Goal: Information Seeking & Learning: Learn about a topic

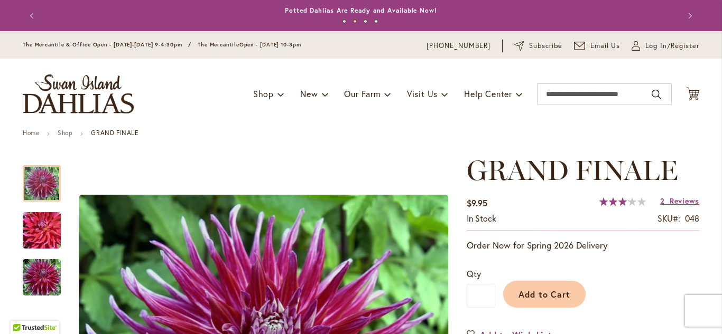
click at [422, 117] on div "Toggle Nav Shop Dahlia Tubers Collections Fresh Cut Dahlias Gardening Supplies …" at bounding box center [361, 94] width 698 height 71
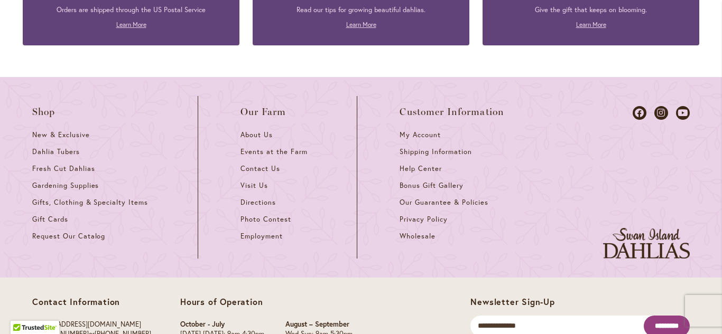
scroll to position [1669, 0]
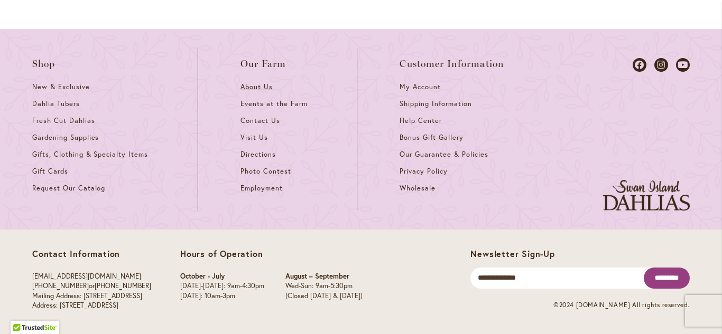
click at [255, 88] on span "About Us" at bounding box center [256, 86] width 32 height 9
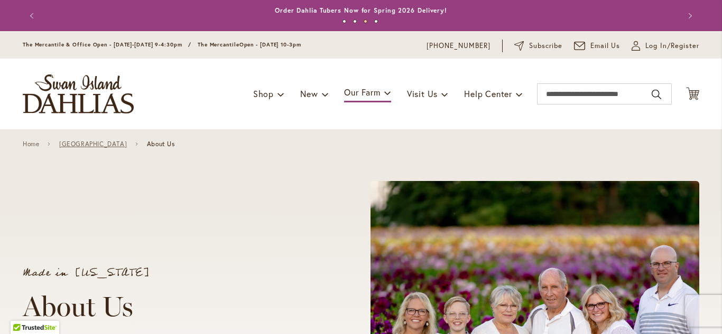
click at [79, 144] on link "Swan Island Dahlias Farm" at bounding box center [93, 144] width 68 height 7
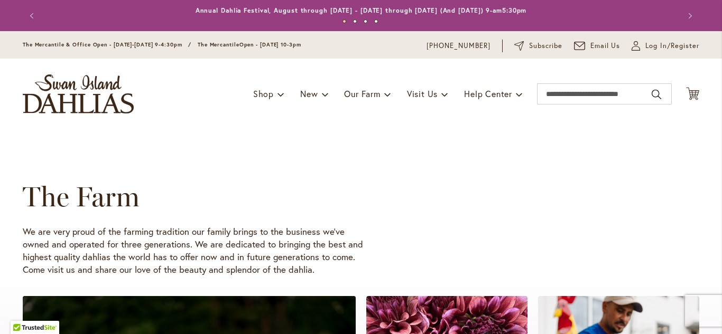
click at [450, 188] on h1 "The Farm" at bounding box center [346, 197] width 646 height 32
click at [69, 103] on img "store logo" at bounding box center [78, 94] width 111 height 39
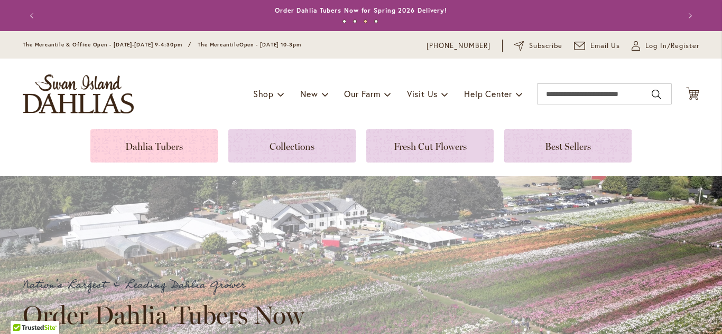
click at [156, 144] on link at bounding box center [153, 145] width 127 height 33
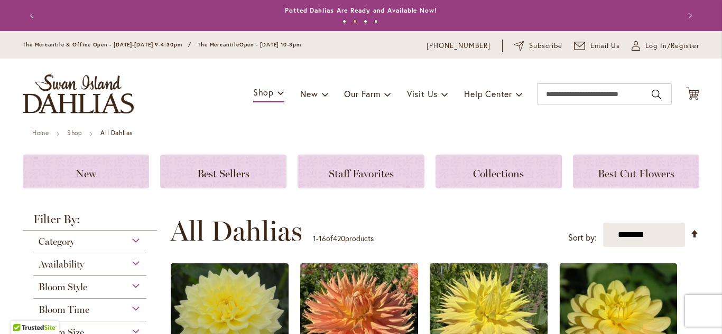
click at [492, 239] on div "**********" at bounding box center [434, 232] width 529 height 32
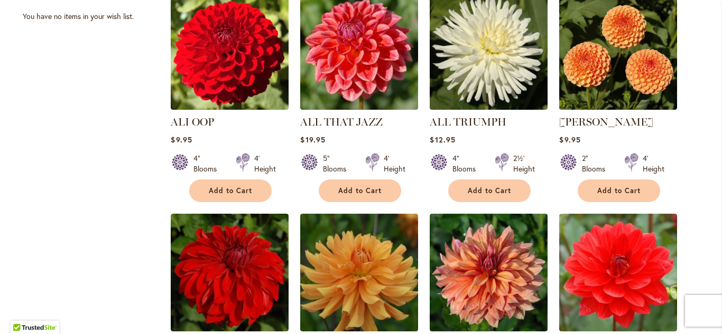
scroll to position [507, 0]
